Goal: Navigation & Orientation: Find specific page/section

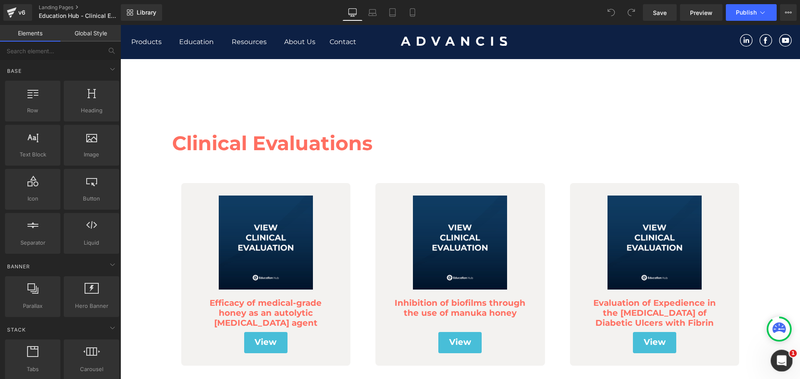
click at [772, 353] on div "Open Intercom Messenger" at bounding box center [779, 359] width 27 height 27
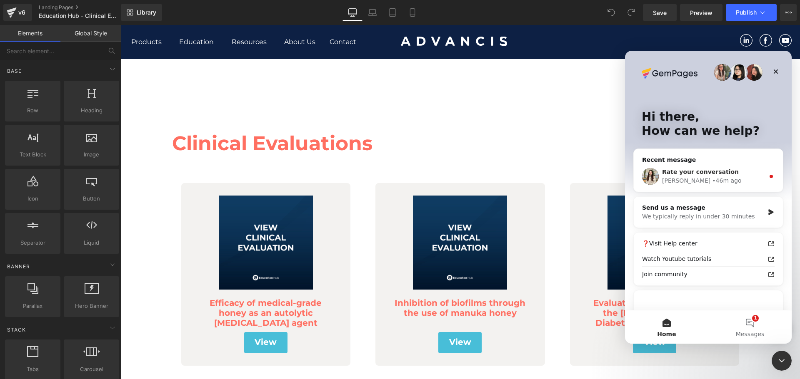
click at [712, 181] on div "• 46m ago" at bounding box center [726, 181] width 29 height 9
click at [661, 177] on div "Rate your conversation [PERSON_NAME] • 47m ago" at bounding box center [708, 176] width 149 height 31
click at [662, 172] on span "Rate your conversation" at bounding box center [700, 172] width 77 height 7
click at [705, 175] on span "Rate your conversation" at bounding box center [700, 172] width 77 height 7
click at [641, 173] on div "Rate your conversation [PERSON_NAME] • 47m ago" at bounding box center [708, 176] width 149 height 31
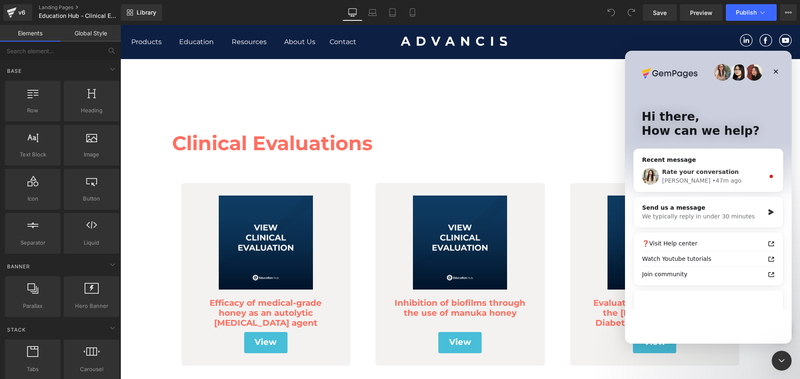
click at [654, 172] on img "Intercom messenger" at bounding box center [650, 176] width 17 height 17
click at [438, 138] on div at bounding box center [400, 177] width 800 height 354
click at [782, 360] on icon "Close Intercom Messenger" at bounding box center [780, 360] width 10 height 10
click at [382, 111] on div "Clinical Evaluations Heading Row" at bounding box center [460, 134] width 583 height 49
click at [785, 358] on icon "Open Intercom Messenger" at bounding box center [780, 360] width 14 height 14
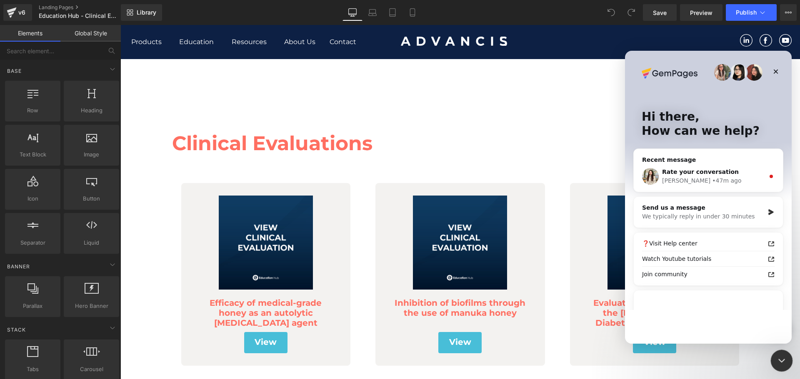
click at [780, 356] on icon "Close Intercom Messenger" at bounding box center [780, 360] width 10 height 10
drag, startPoint x: 780, startPoint y: 357, endPoint x: 1479, endPoint y: 356, distance: 698.5
click at [780, 356] on icon "Open Intercom Messenger" at bounding box center [780, 360] width 14 height 14
